Goal: Information Seeking & Learning: Learn about a topic

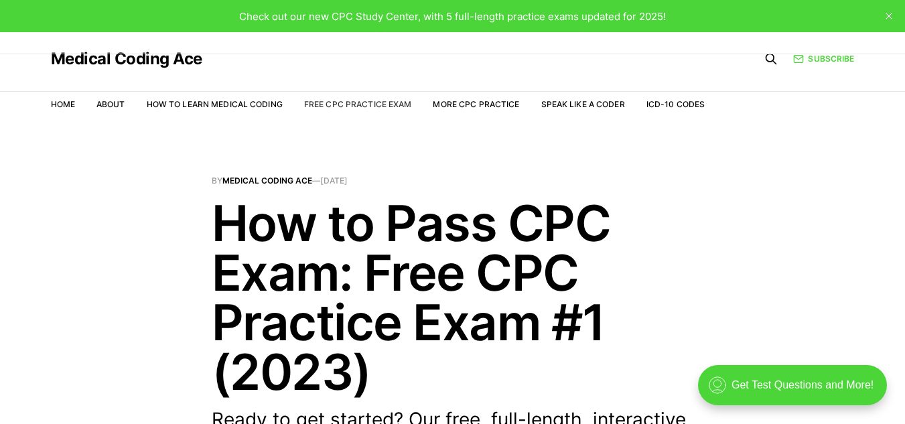
click at [356, 102] on link "Free CPC Practice Exam" at bounding box center [358, 104] width 108 height 10
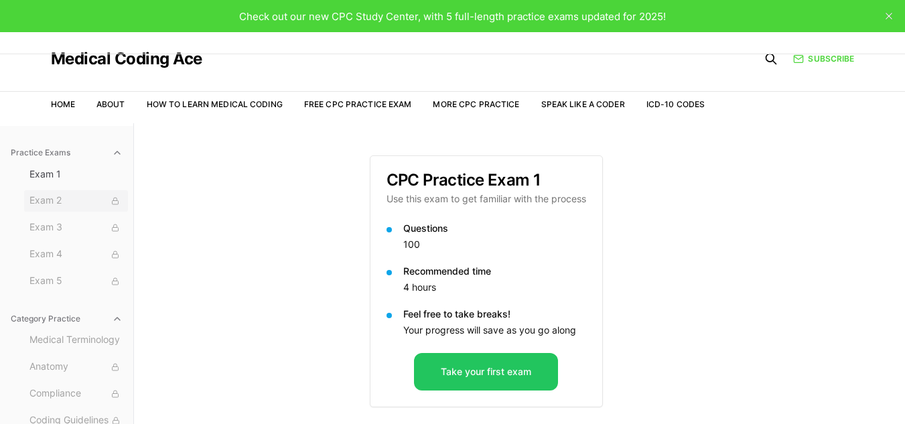
drag, startPoint x: 911, startPoint y: 212, endPoint x: 45, endPoint y: 196, distance: 866.7
click at [45, 196] on span "Exam 2" at bounding box center [75, 201] width 93 height 15
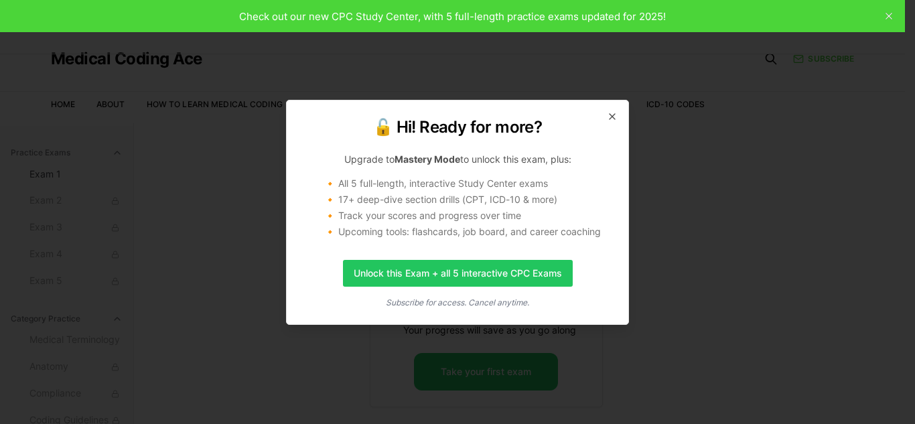
click at [605, 111] on div "🔓 Hi! Ready for more? Upgrade to Mastery Mode to unlock this exam, plus: 🔸 All …" at bounding box center [457, 212] width 343 height 225
click at [611, 119] on icon "button" at bounding box center [612, 116] width 11 height 11
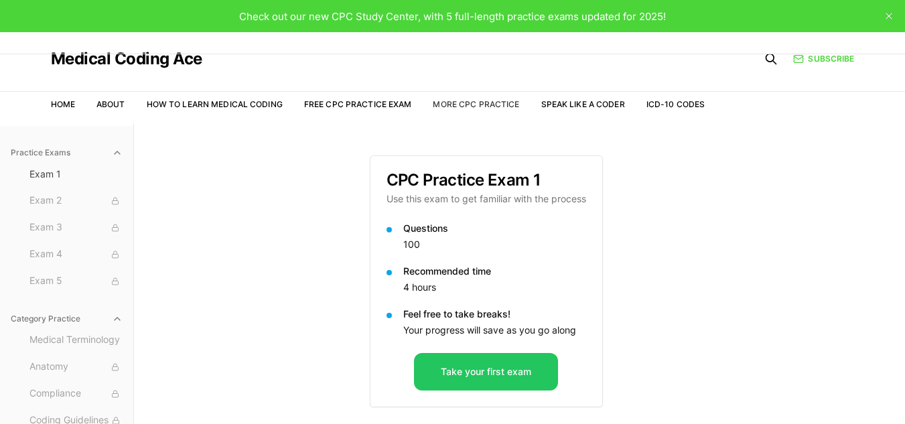
click at [472, 104] on link "More CPC Practice" at bounding box center [476, 104] width 86 height 10
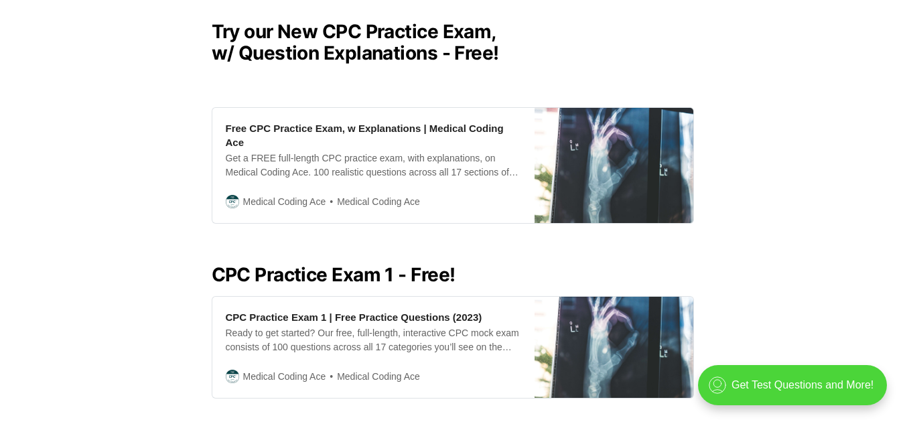
scroll to position [741, 0]
